Goal: Information Seeking & Learning: Learn about a topic

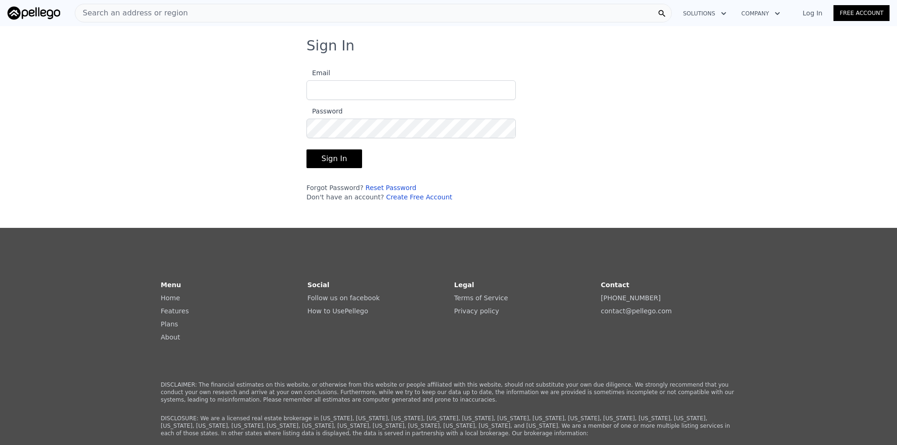
type input "[EMAIL_ADDRESS][DOMAIN_NAME]"
click at [343, 162] on button "Sign In" at bounding box center [335, 159] width 56 height 19
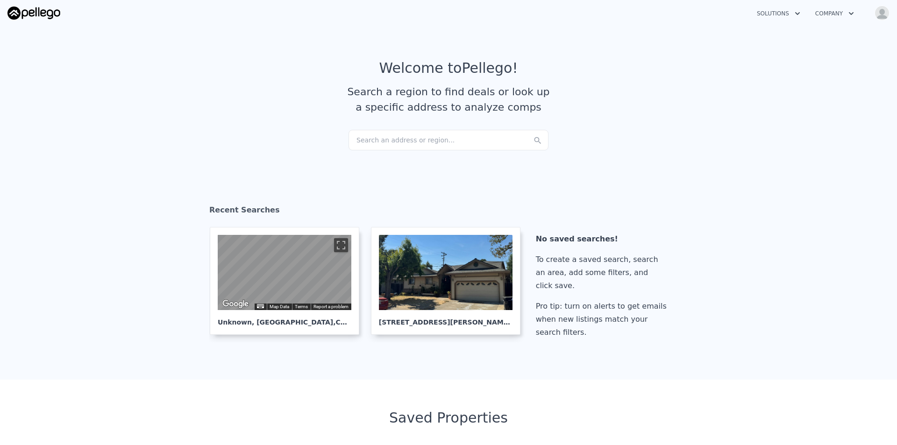
click at [404, 148] on div "Search an address or region..." at bounding box center [449, 140] width 200 height 21
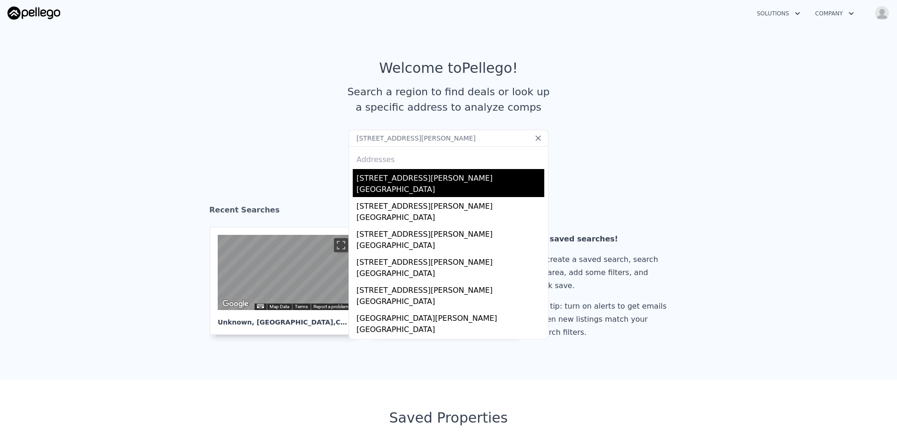
type input "[STREET_ADDRESS][PERSON_NAME]"
click at [379, 186] on div "[GEOGRAPHIC_DATA]" at bounding box center [451, 190] width 188 height 13
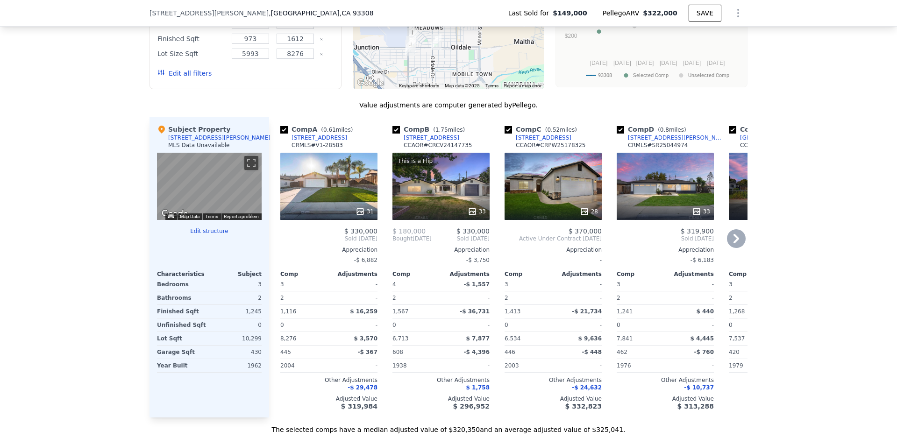
scroll to position [838, 0]
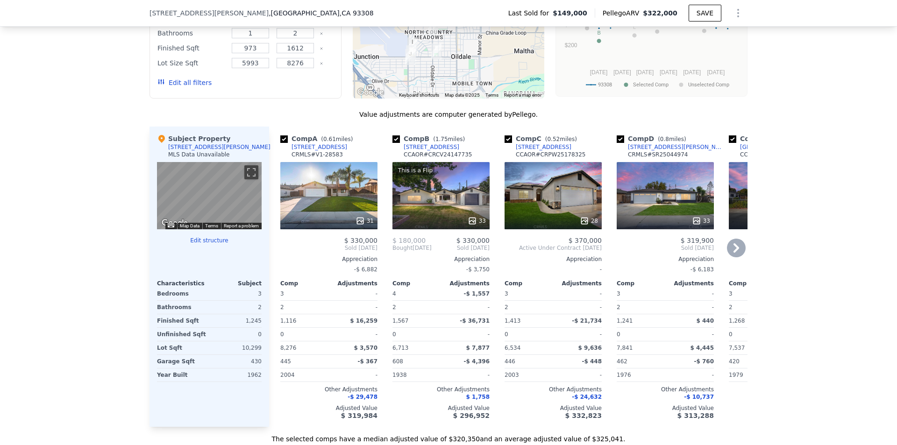
click at [471, 210] on div "This is a Flip 33" at bounding box center [441, 195] width 97 height 67
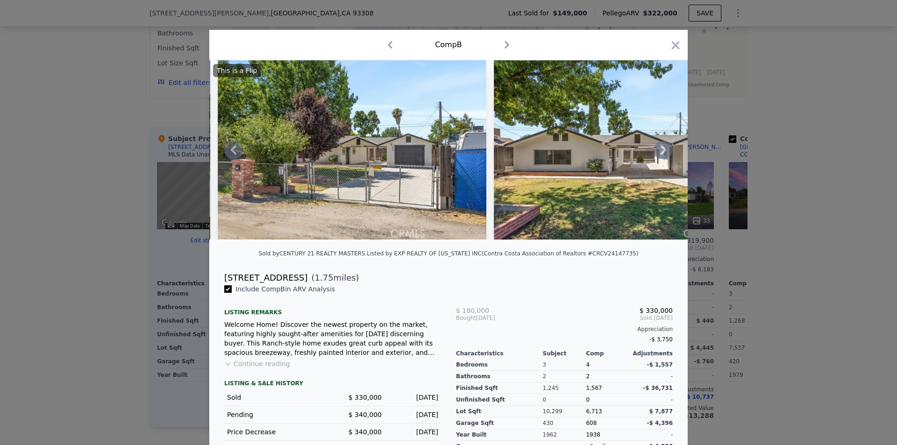
scroll to position [0, 240]
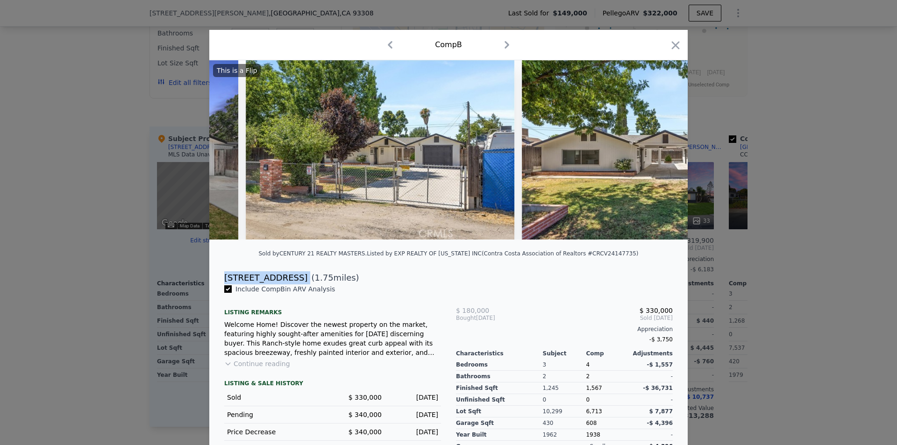
drag, startPoint x: 218, startPoint y: 285, endPoint x: 284, endPoint y: 289, distance: 66.1
click at [284, 285] on div "[STREET_ADDRESS] ( 1.75 miles)" at bounding box center [449, 278] width 464 height 13
copy div "[STREET_ADDRESS]"
click at [673, 43] on icon "button" at bounding box center [675, 45] width 13 height 13
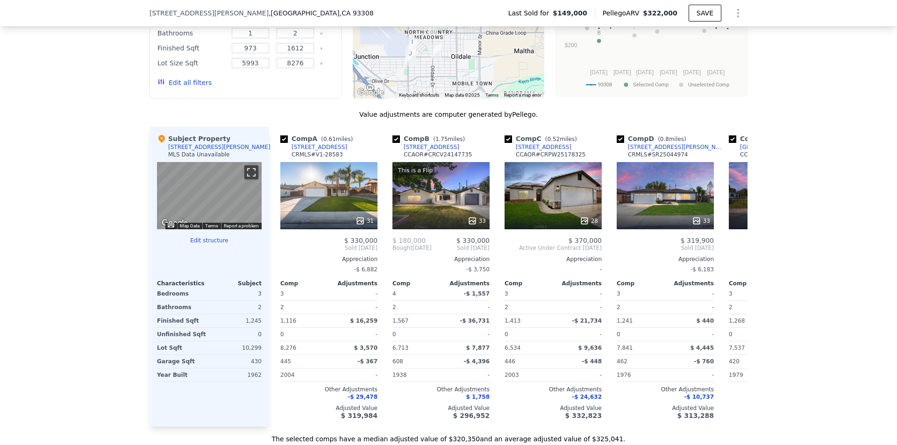
click at [249, 179] on button "Toggle fullscreen view" at bounding box center [251, 172] width 14 height 14
click at [640, 211] on div "33" at bounding box center [665, 195] width 97 height 67
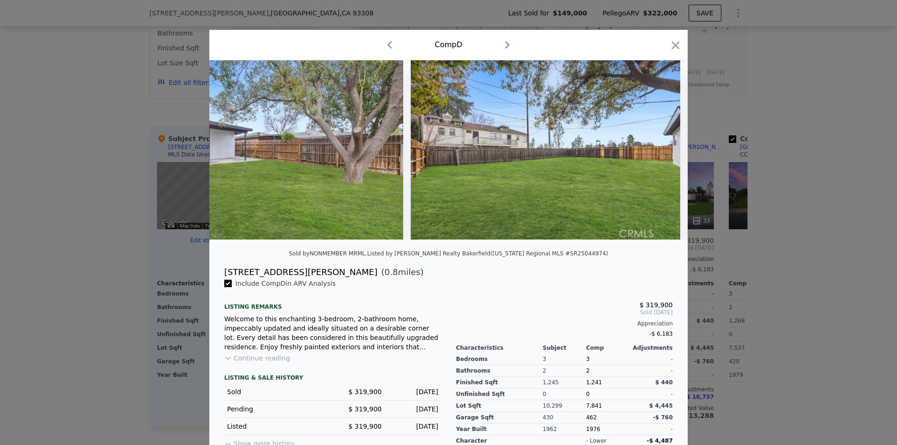
scroll to position [0, 8647]
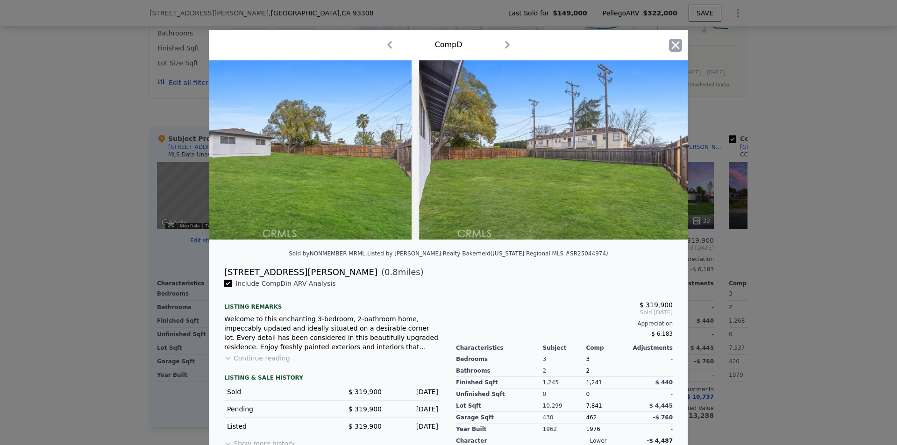
click at [672, 46] on icon "button" at bounding box center [676, 45] width 8 height 8
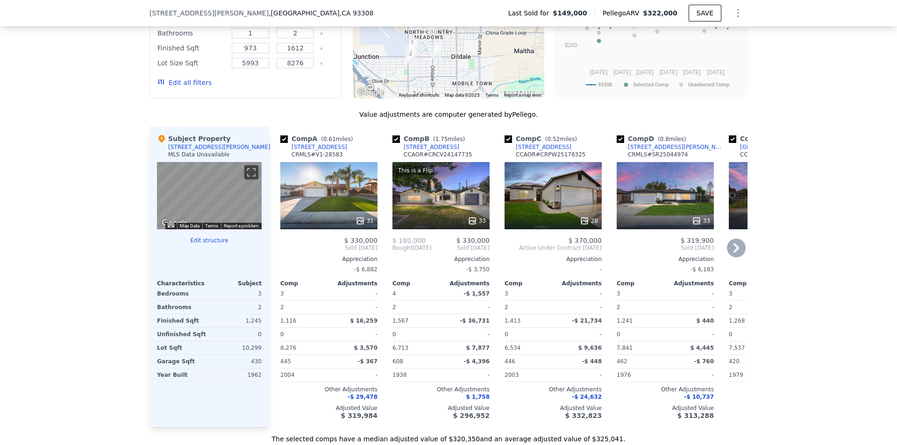
click at [589, 196] on div "28" at bounding box center [553, 195] width 97 height 67
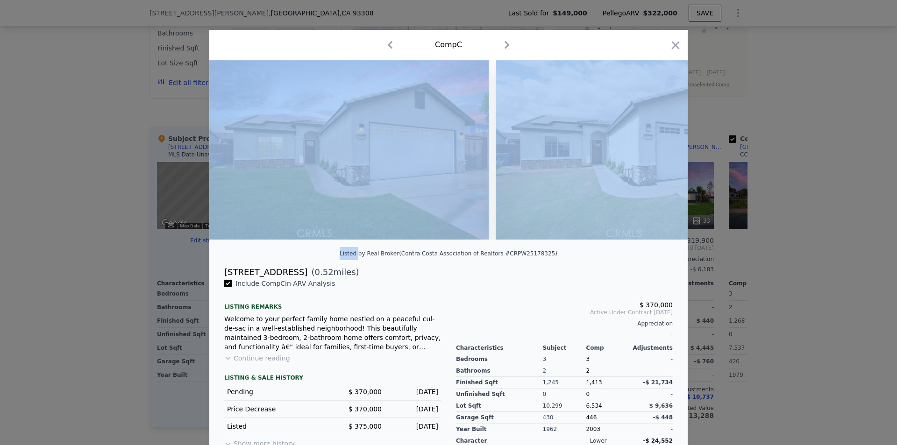
click at [307, 287] on span "Include Comp C in ARV Analysis" at bounding box center [285, 283] width 107 height 7
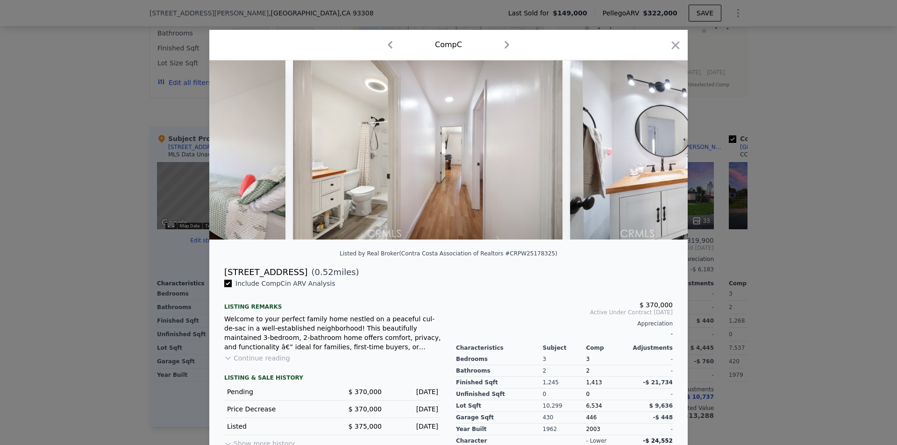
scroll to position [0, 4541]
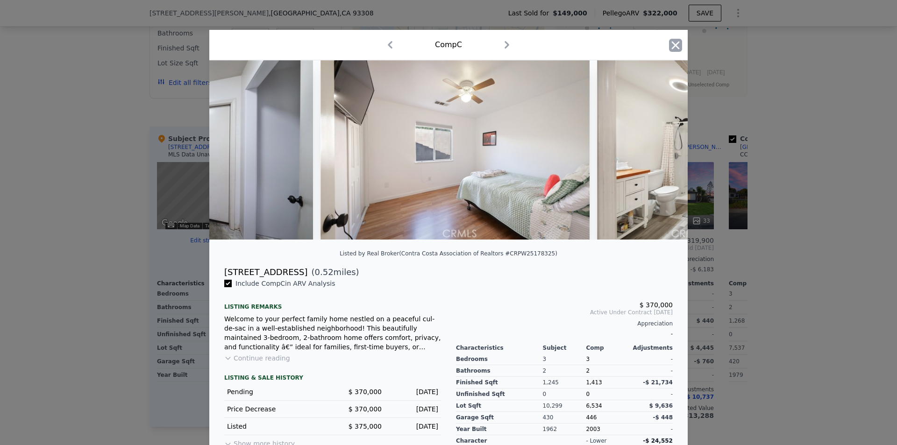
click at [669, 49] on icon "button" at bounding box center [675, 45] width 13 height 13
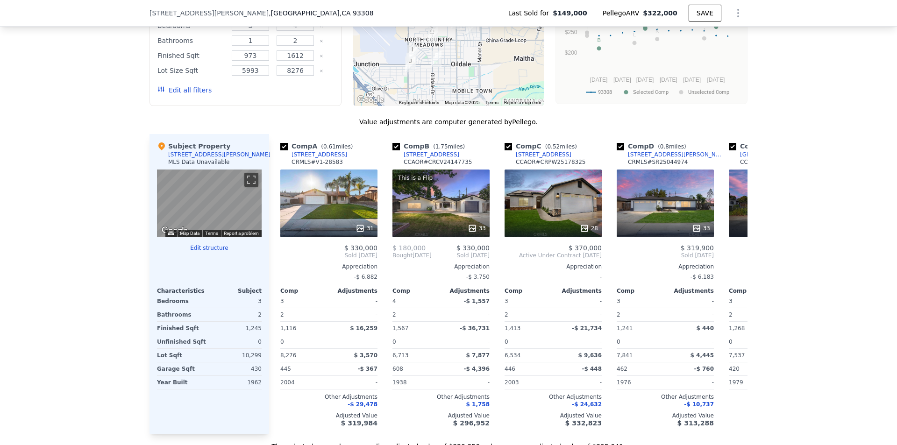
scroll to position [931, 0]
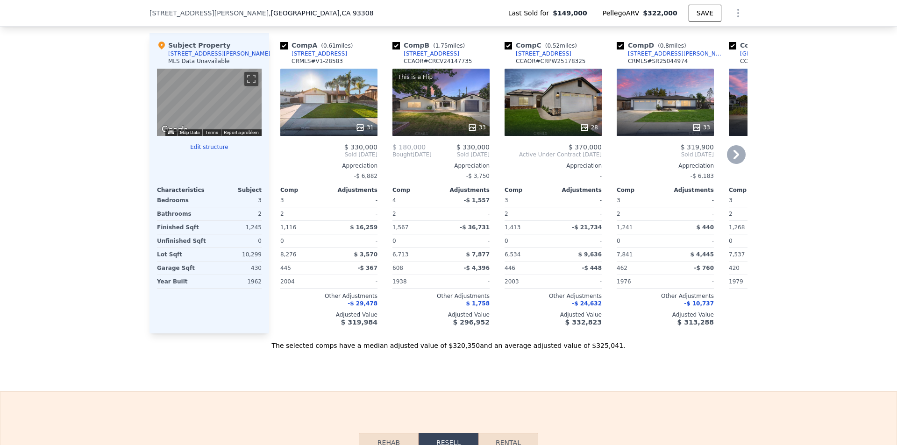
click at [447, 116] on div "This is a Flip 33" at bounding box center [441, 102] width 97 height 67
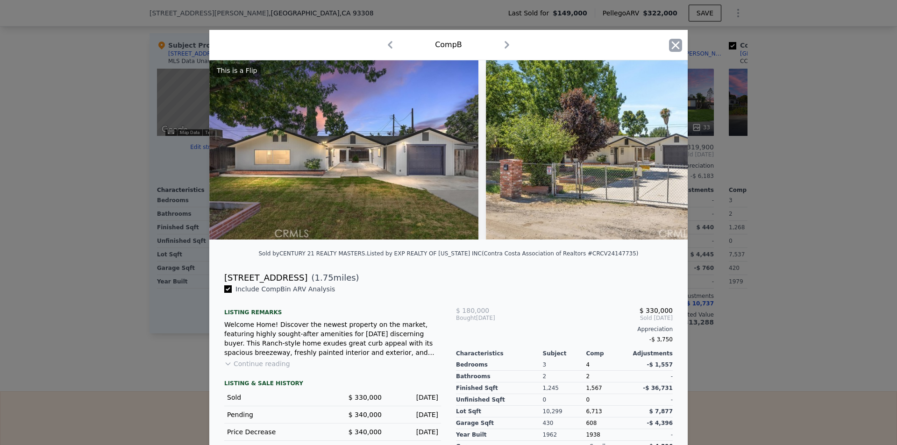
click at [672, 44] on icon "button" at bounding box center [676, 45] width 8 height 8
